Goal: Ask a question: Seek information or help from site administrators or community

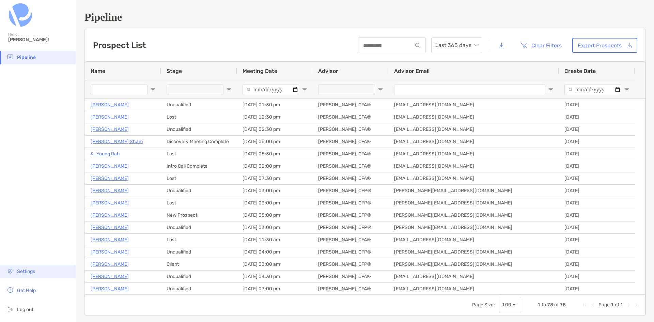
click at [42, 270] on li "Settings" at bounding box center [38, 272] width 76 height 14
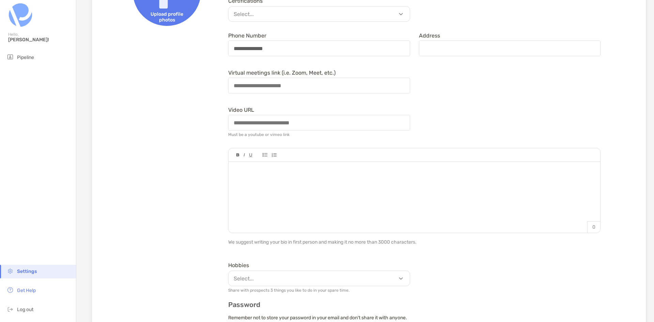
scroll to position [306, 0]
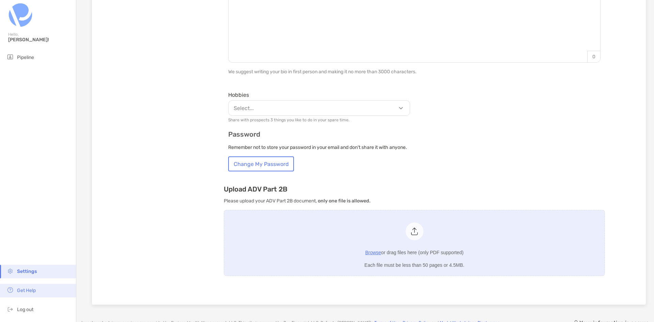
click at [43, 294] on li "Get Help" at bounding box center [38, 291] width 76 height 14
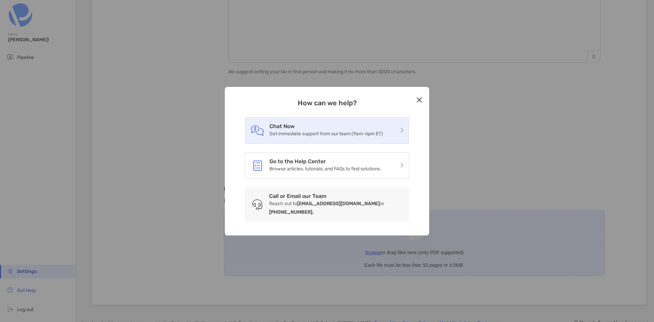
click at [326, 137] on p "Get immediate support from our team (9am-6pm ET)" at bounding box center [325, 133] width 113 height 9
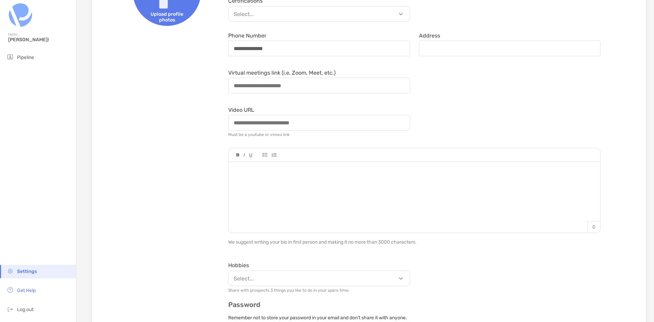
scroll to position [0, 0]
